Goal: Information Seeking & Learning: Learn about a topic

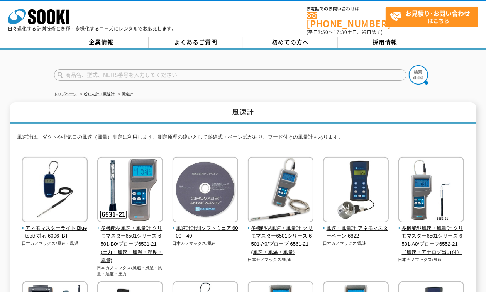
click at [104, 70] on input "text" at bounding box center [230, 75] width 353 height 12
type input "アネモマスター"
click at [409, 65] on button at bounding box center [418, 74] width 19 height 19
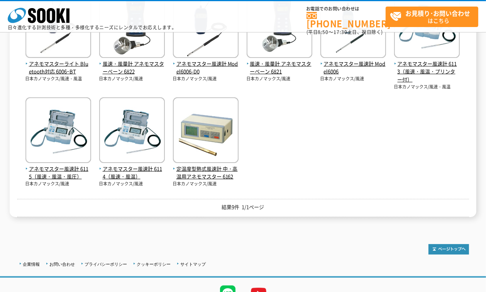
scroll to position [145, 0]
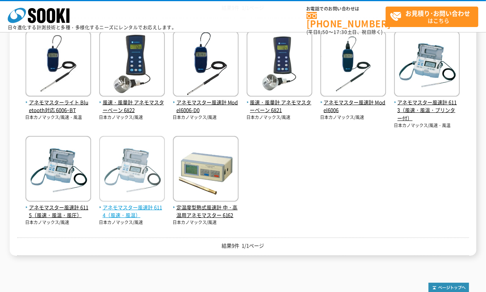
click at [130, 205] on span "アネモマスター風速計 6114（風速・風温）" at bounding box center [132, 212] width 66 height 16
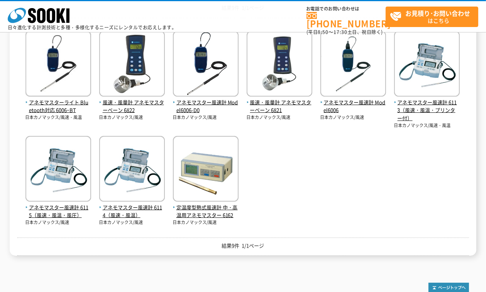
scroll to position [107, 0]
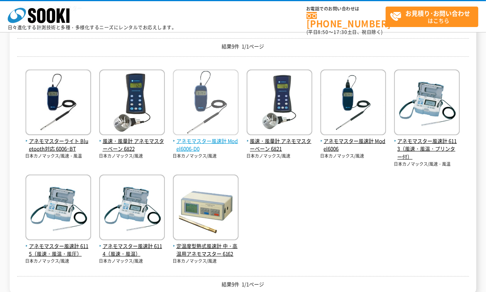
click at [224, 143] on span "アネモマスター風速計 Model6006-D0" at bounding box center [206, 145] width 66 height 16
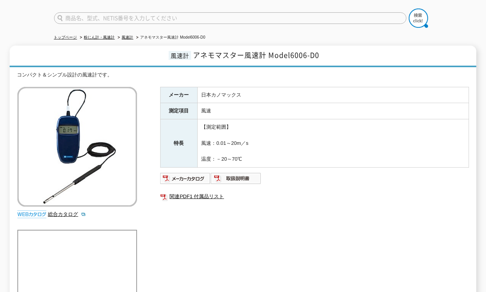
scroll to position [39, 0]
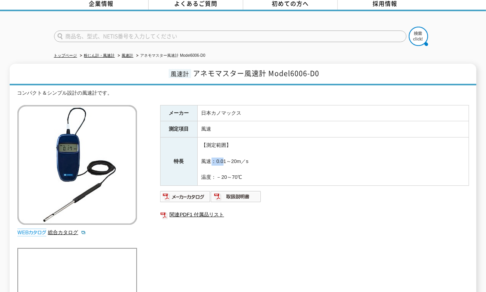
drag, startPoint x: 206, startPoint y: 156, endPoint x: 222, endPoint y: 159, distance: 15.8
click at [222, 159] on td "【測定範囲】 風速：0.01～20m／s 温度：－20～70℃" at bounding box center [332, 161] width 271 height 48
drag, startPoint x: 222, startPoint y: 159, endPoint x: 217, endPoint y: 165, distance: 7.5
click at [217, 164] on td "【測定範囲】 風速：0.01～20m／s 温度：－20～70℃" at bounding box center [332, 161] width 271 height 48
click at [72, 229] on link "総合カタログ" at bounding box center [67, 232] width 38 height 6
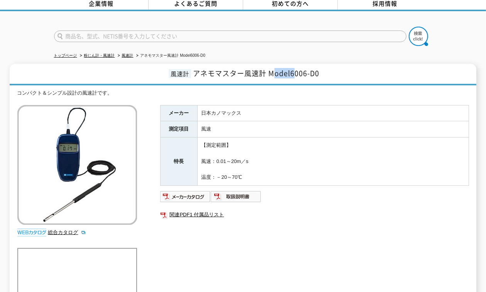
drag, startPoint x: 276, startPoint y: 67, endPoint x: 293, endPoint y: 65, distance: 17.1
click at [293, 68] on span "アネモマスター風速計 Model6006-D0" at bounding box center [256, 73] width 126 height 10
drag, startPoint x: 315, startPoint y: 70, endPoint x: 268, endPoint y: 67, distance: 46.4
click at [268, 68] on span "アネモマスター風速計 Model6006-D0" at bounding box center [256, 73] width 126 height 10
drag, startPoint x: 268, startPoint y: 67, endPoint x: 273, endPoint y: 70, distance: 4.8
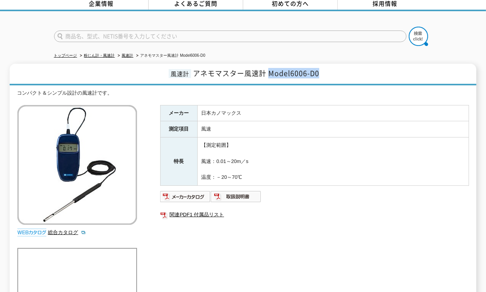
copy span "Model6006-D0"
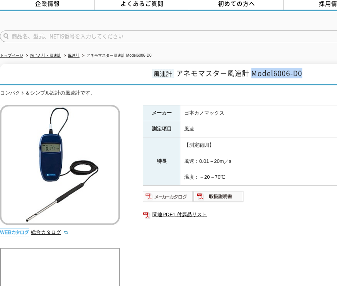
drag, startPoint x: 155, startPoint y: 193, endPoint x: 161, endPoint y: 195, distance: 5.6
click at [155, 193] on img at bounding box center [168, 196] width 51 height 12
click at [51, 229] on link "総合カタログ" at bounding box center [50, 232] width 38 height 6
